Goal: Task Accomplishment & Management: Manage account settings

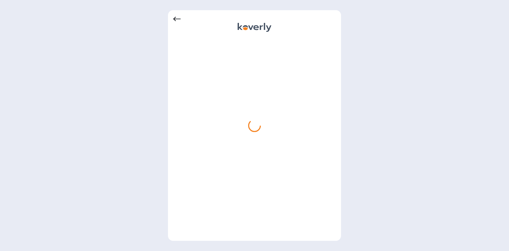
click at [180, 17] on icon at bounding box center [177, 19] width 8 height 8
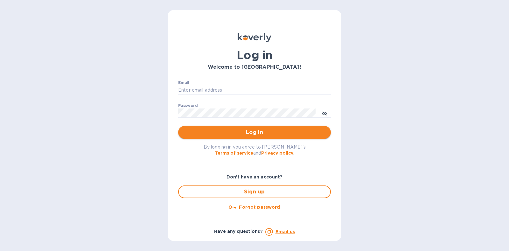
type input "steve@islidesua.com"
click at [256, 131] on span "Log in" at bounding box center [254, 133] width 143 height 8
